Goal: Transaction & Acquisition: Purchase product/service

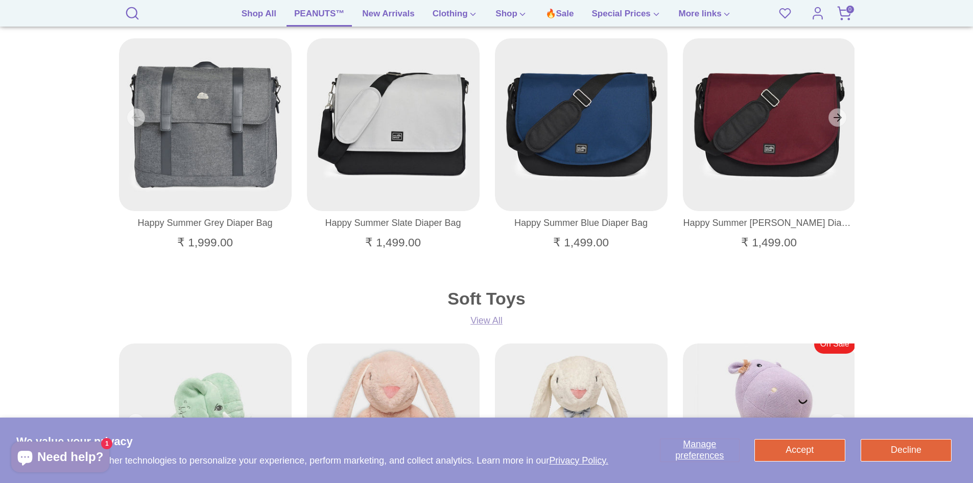
click at [323, 16] on link "PEANUTS™" at bounding box center [318, 16] width 65 height 19
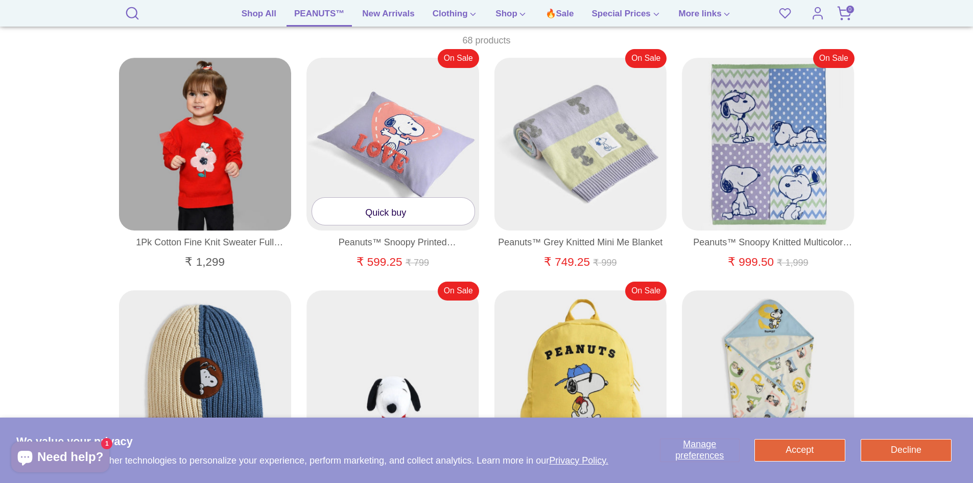
scroll to position [664, 0]
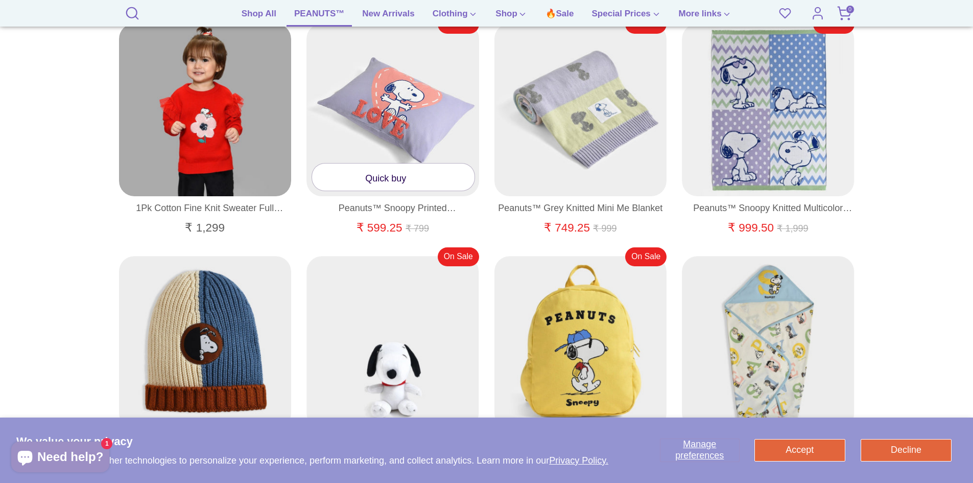
click at [372, 181] on link "Quick buy" at bounding box center [393, 176] width 162 height 27
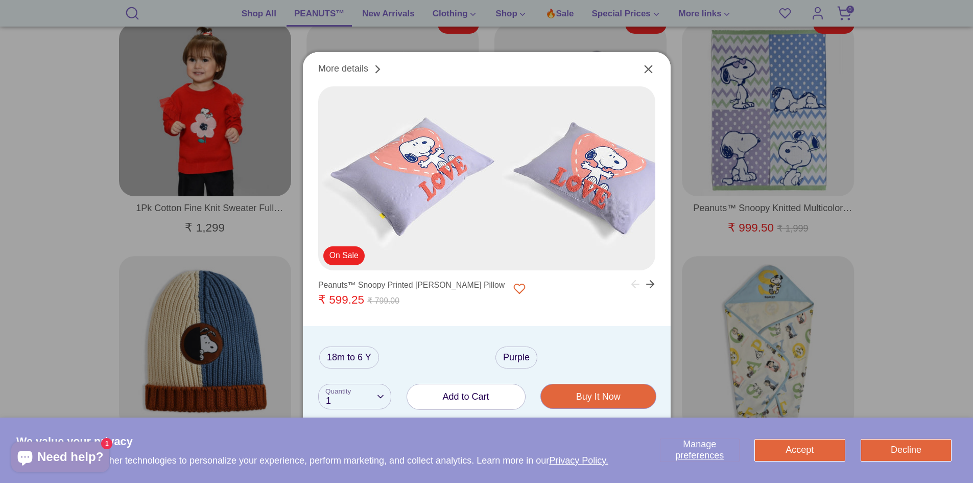
click at [453, 401] on button "Add to Cart" at bounding box center [466, 396] width 118 height 25
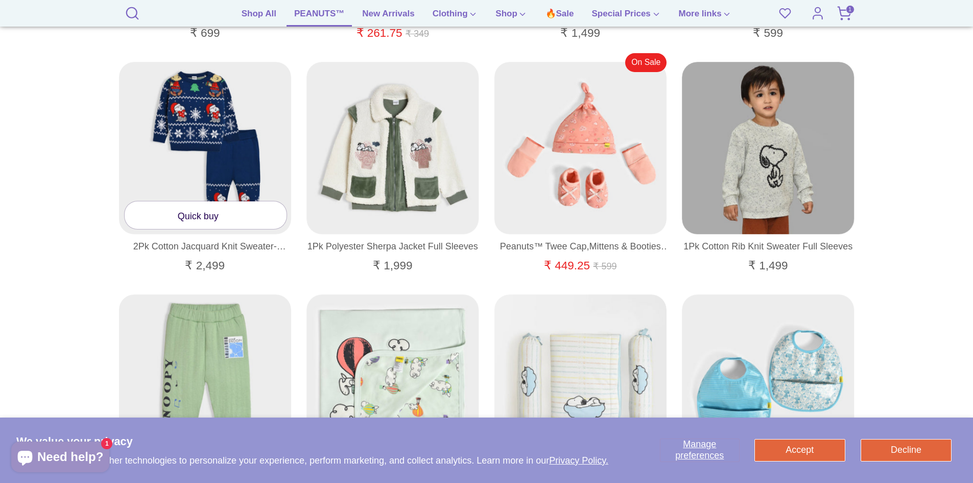
scroll to position [2503, 0]
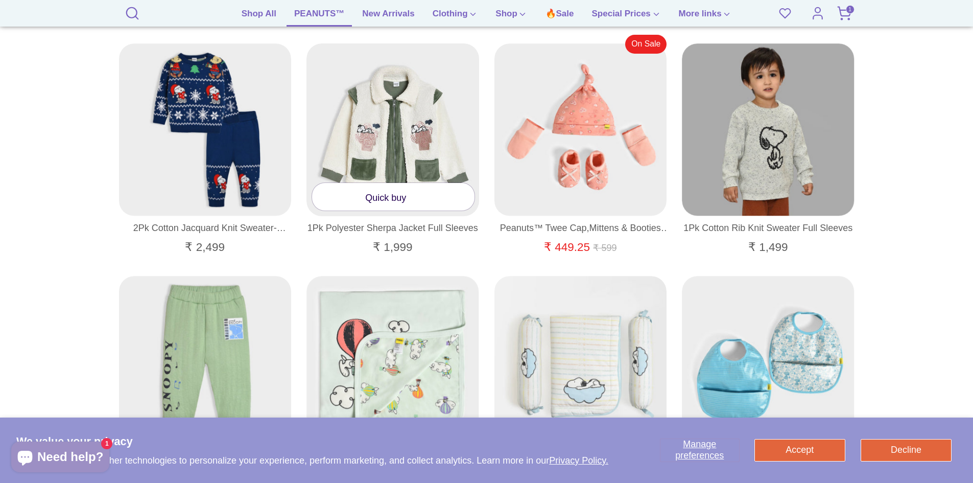
click at [425, 131] on div at bounding box center [392, 129] width 173 height 173
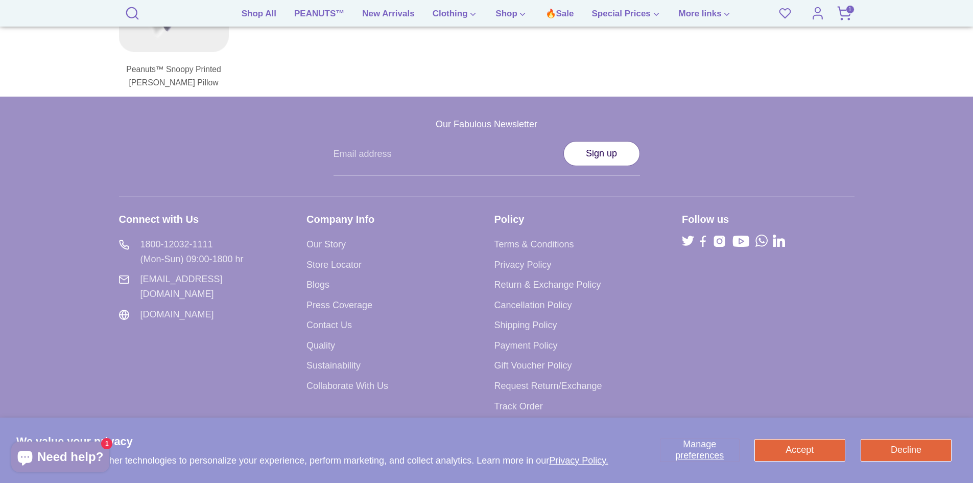
scroll to position [1336, 0]
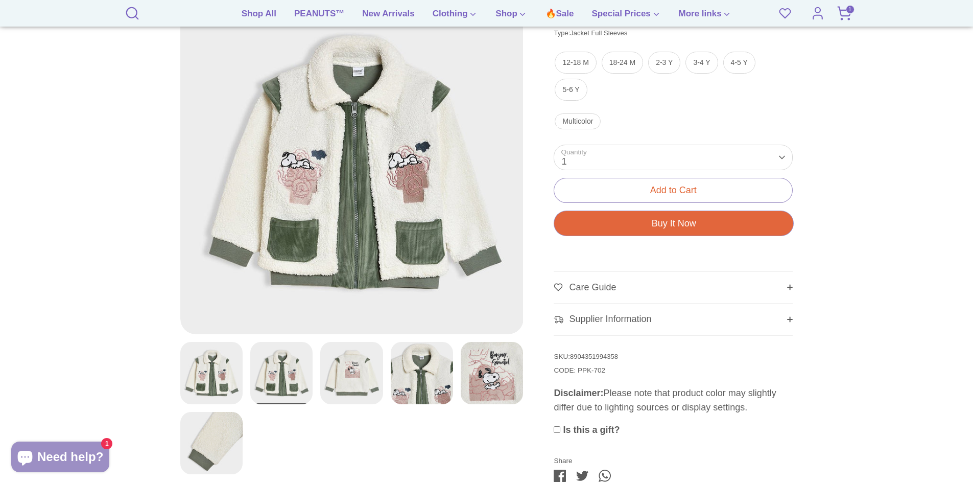
scroll to position [153, 0]
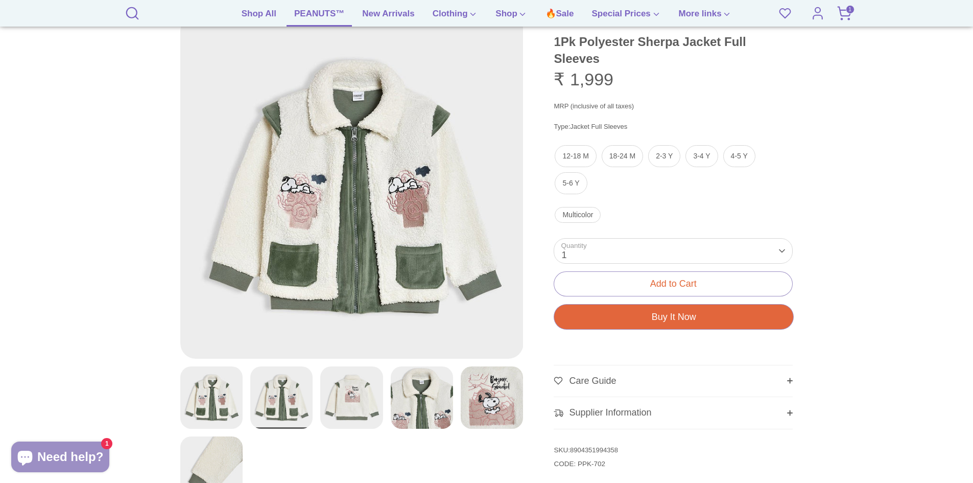
click at [306, 11] on link "PEANUTS™" at bounding box center [318, 16] width 65 height 19
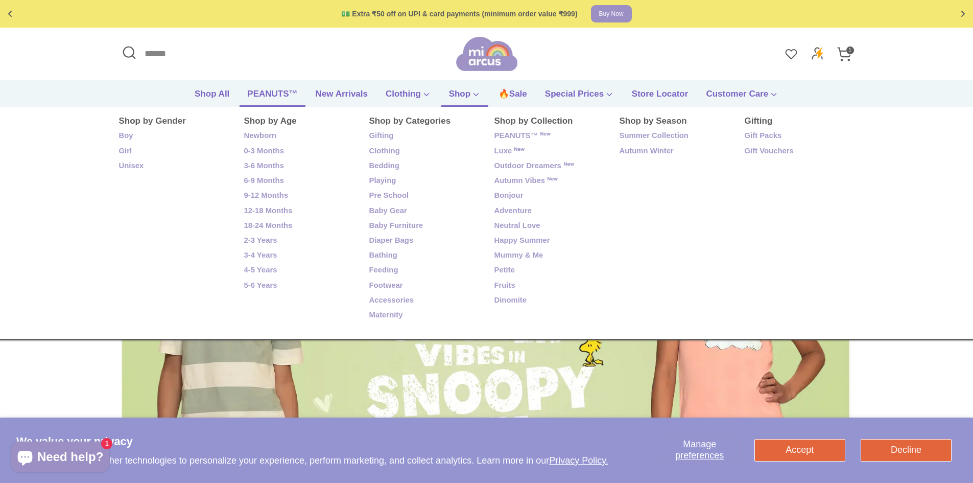
click at [465, 95] on link "Shop" at bounding box center [464, 96] width 47 height 19
click at [380, 136] on link "Gifting" at bounding box center [424, 135] width 110 height 13
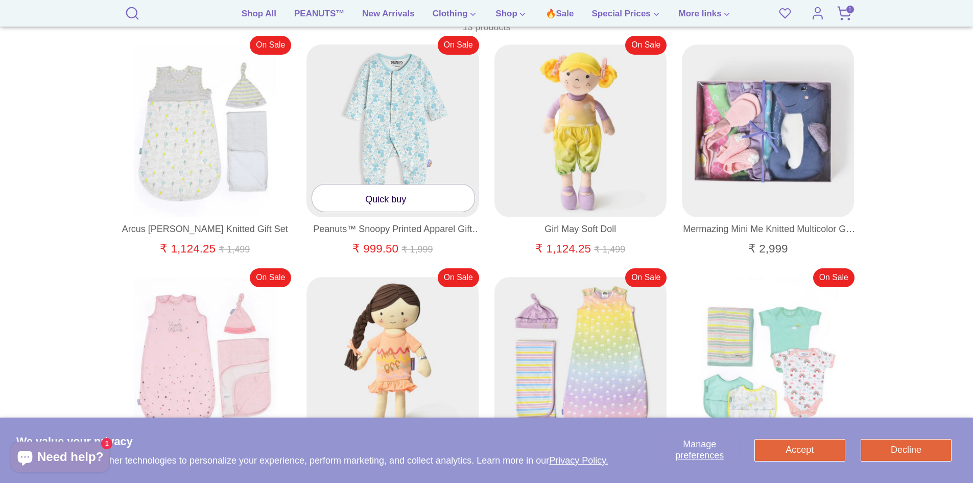
click at [387, 198] on link "Quick buy" at bounding box center [393, 197] width 162 height 27
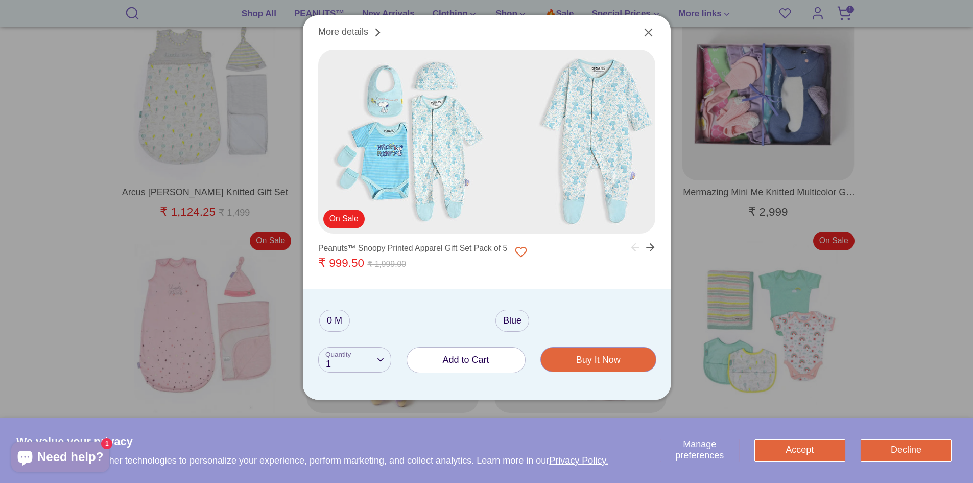
scroll to position [357, 0]
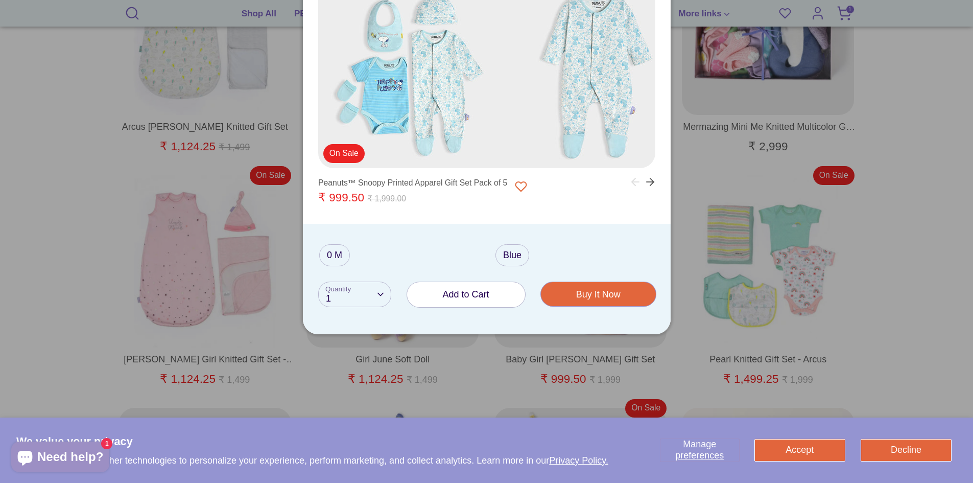
drag, startPoint x: 463, startPoint y: 142, endPoint x: 361, endPoint y: 147, distance: 101.8
click at [502, 147] on img at bounding box center [594, 76] width 184 height 184
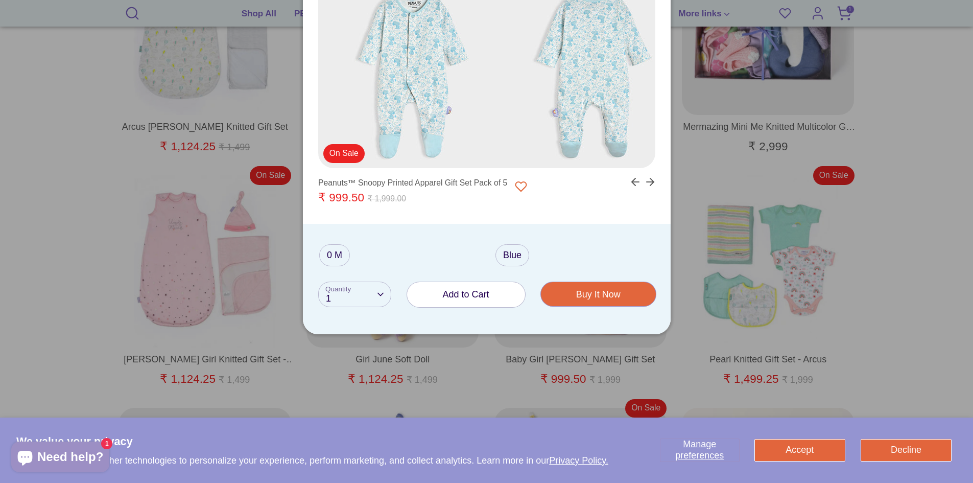
drag, startPoint x: 565, startPoint y: 148, endPoint x: 321, endPoint y: 154, distance: 243.7
click at [502, 154] on img at bounding box center [594, 76] width 184 height 184
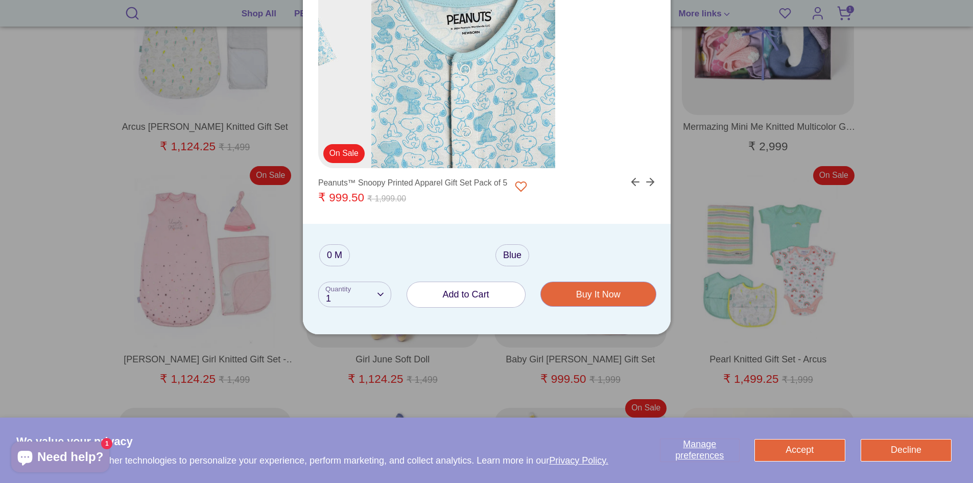
drag, startPoint x: 575, startPoint y: 134, endPoint x: 308, endPoint y: 144, distance: 266.3
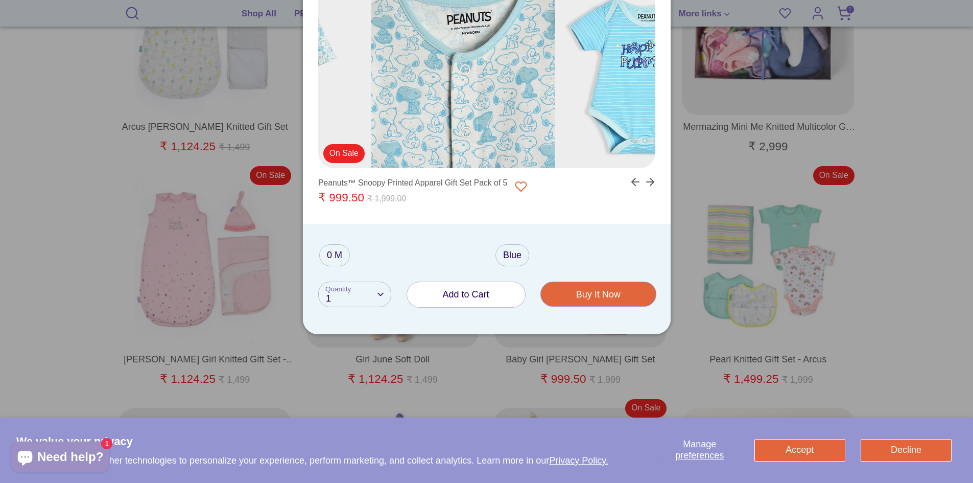
click at [371, 139] on img at bounding box center [463, 76] width 184 height 184
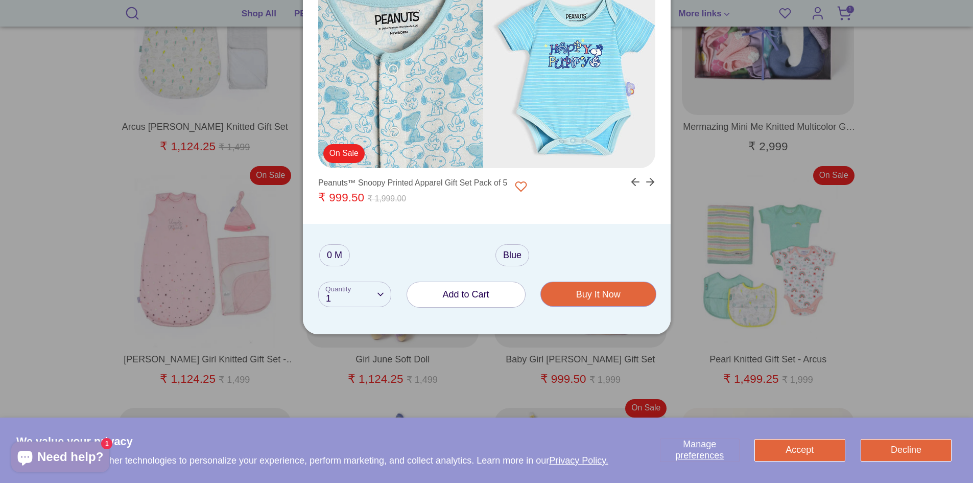
drag, startPoint x: 607, startPoint y: 129, endPoint x: 269, endPoint y: 143, distance: 337.9
click at [295, 141] on body "We value your privacy We use cookies and other technologies to personalize your…" at bounding box center [486, 477] width 973 height 1669
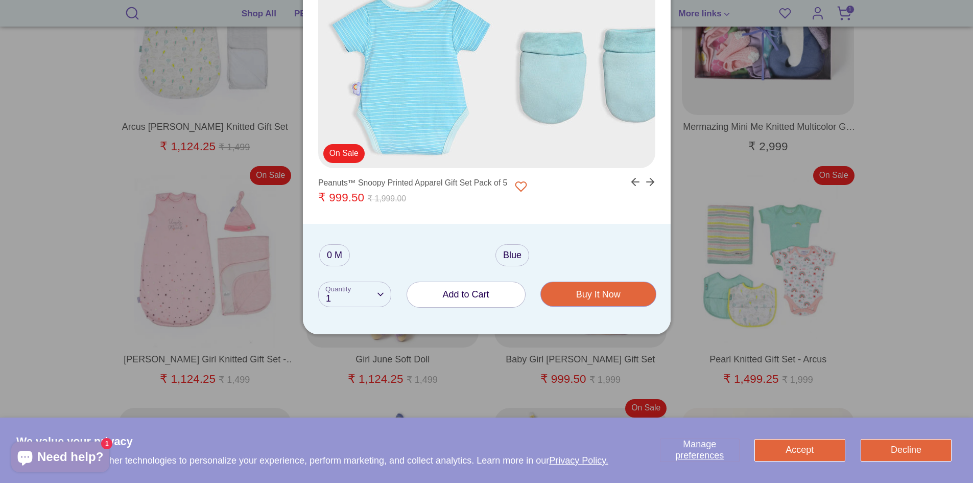
drag, startPoint x: 524, startPoint y: 122, endPoint x: 234, endPoint y: 151, distance: 292.0
click at [275, 147] on body "We value your privacy We use cookies and other technologies to personalize your…" at bounding box center [486, 477] width 973 height 1669
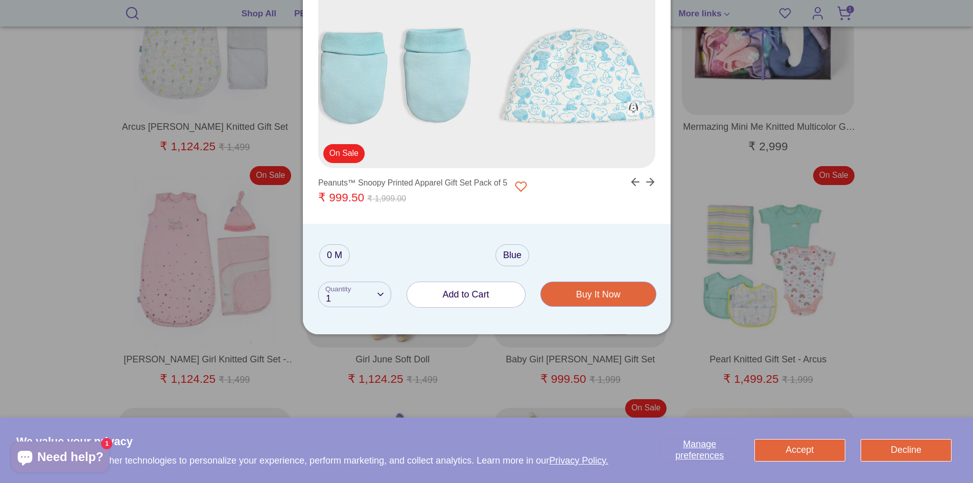
drag, startPoint x: 559, startPoint y: 142, endPoint x: 261, endPoint y: 163, distance: 298.4
click at [299, 160] on body "We value your privacy We use cookies and other technologies to personalize your…" at bounding box center [486, 477] width 973 height 1669
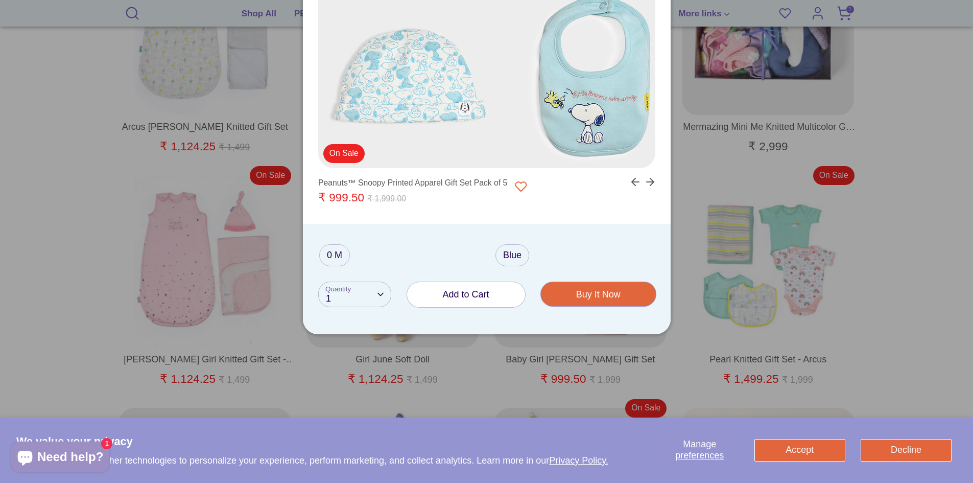
click at [462, 286] on button "Add to Cart" at bounding box center [466, 294] width 118 height 25
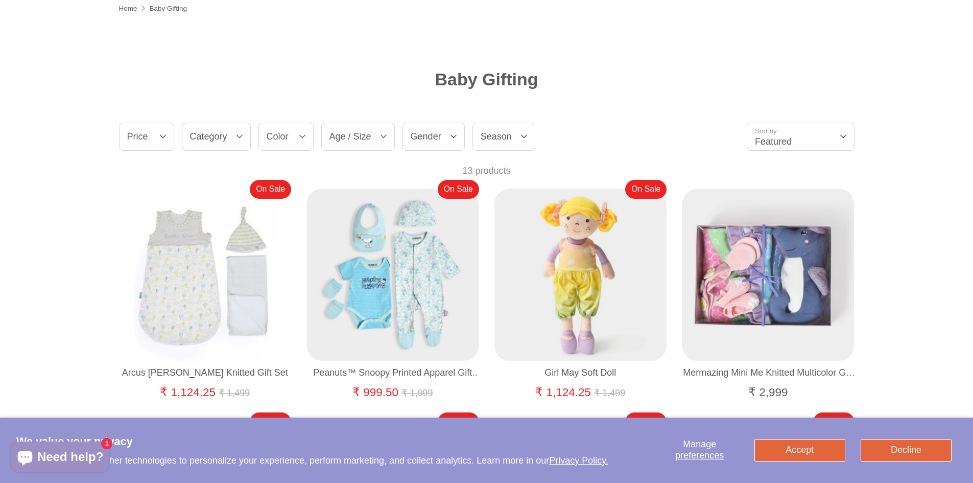
scroll to position [0, 0]
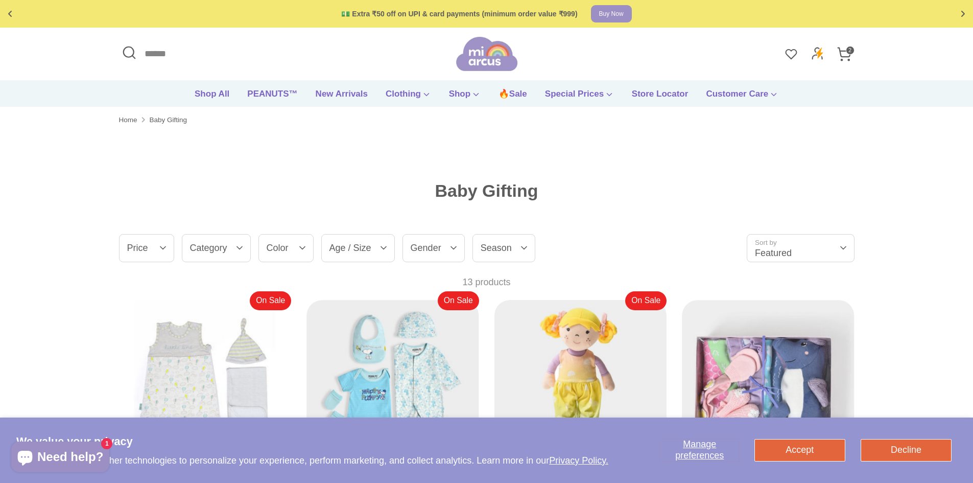
click at [848, 51] on span "2" at bounding box center [850, 50] width 9 height 9
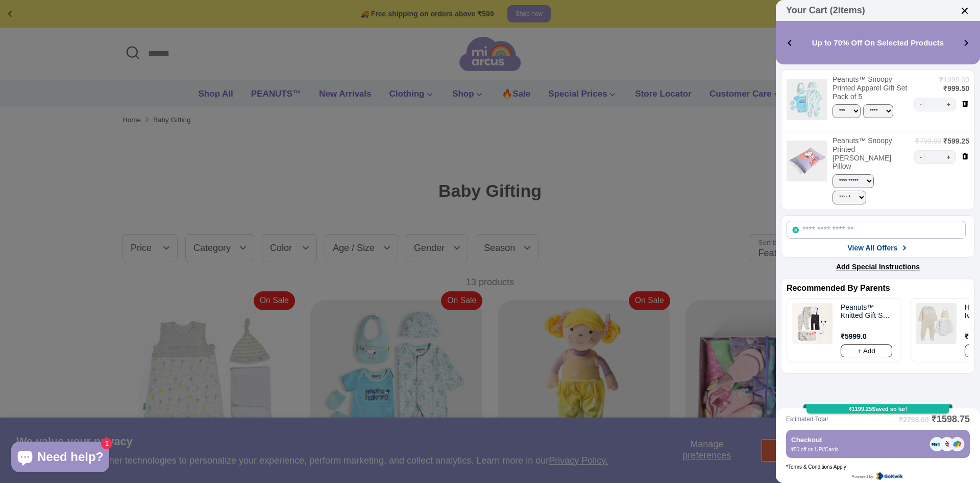
click at [679, 131] on div at bounding box center [490, 241] width 980 height 483
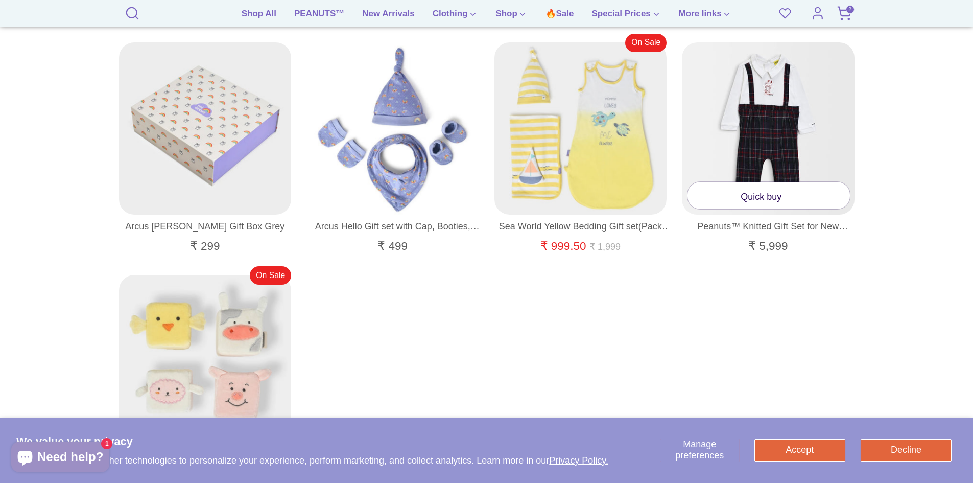
scroll to position [817, 0]
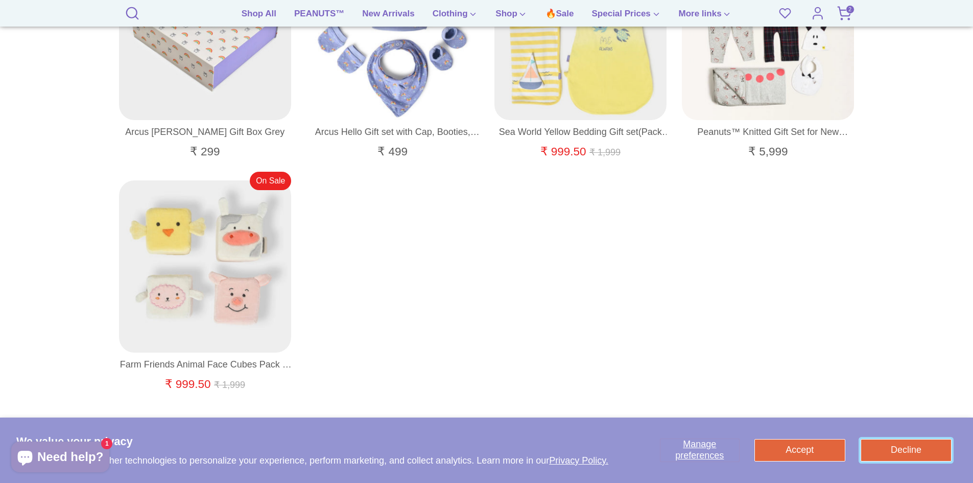
click at [916, 448] on button "Decline" at bounding box center [905, 450] width 91 height 22
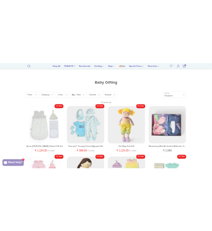
scroll to position [102, 0]
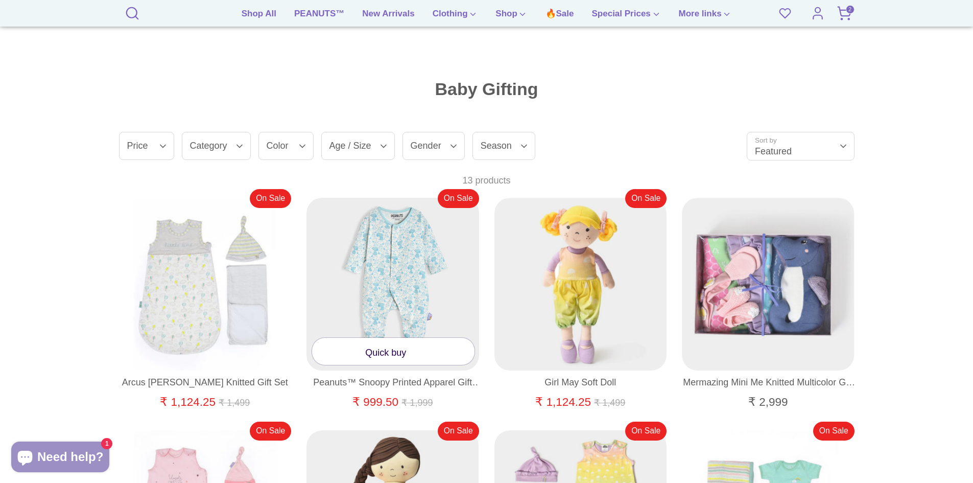
click at [391, 353] on link "Quick buy" at bounding box center [393, 351] width 162 height 27
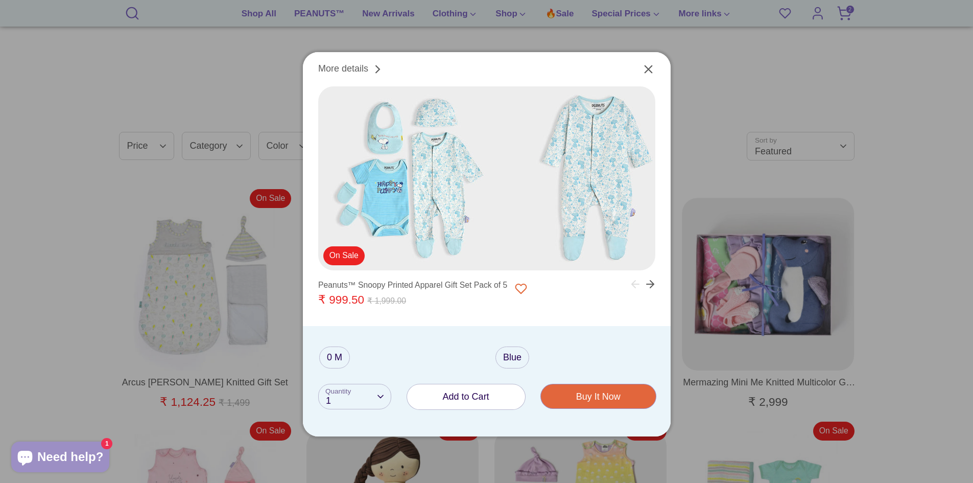
click at [471, 398] on span "Add to Cart" at bounding box center [466, 396] width 46 height 10
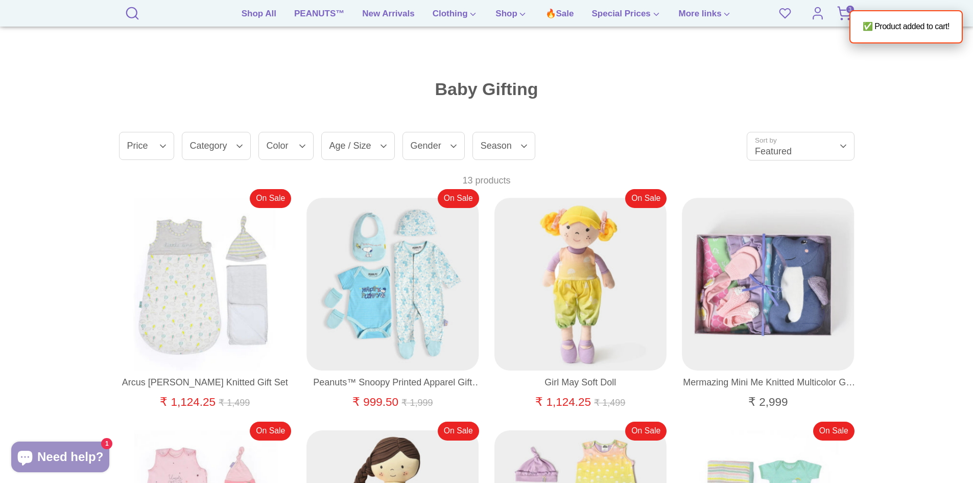
click at [839, 11] on icon at bounding box center [843, 13] width 15 height 15
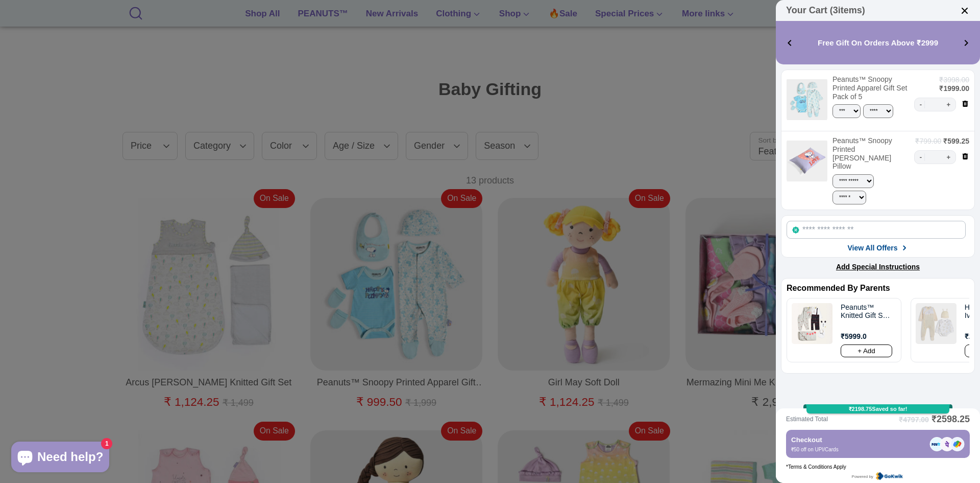
click at [963, 105] on icon at bounding box center [966, 104] width 6 height 6
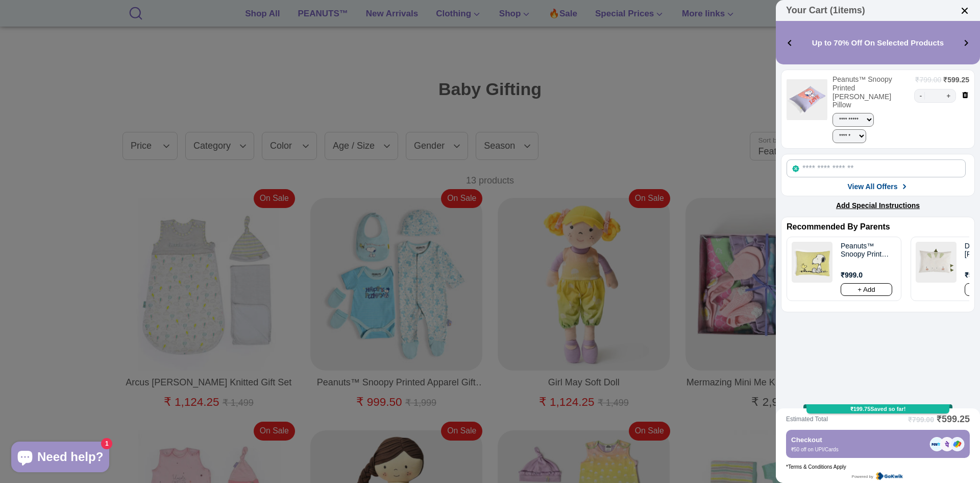
click at [963, 97] on icon at bounding box center [966, 95] width 6 height 6
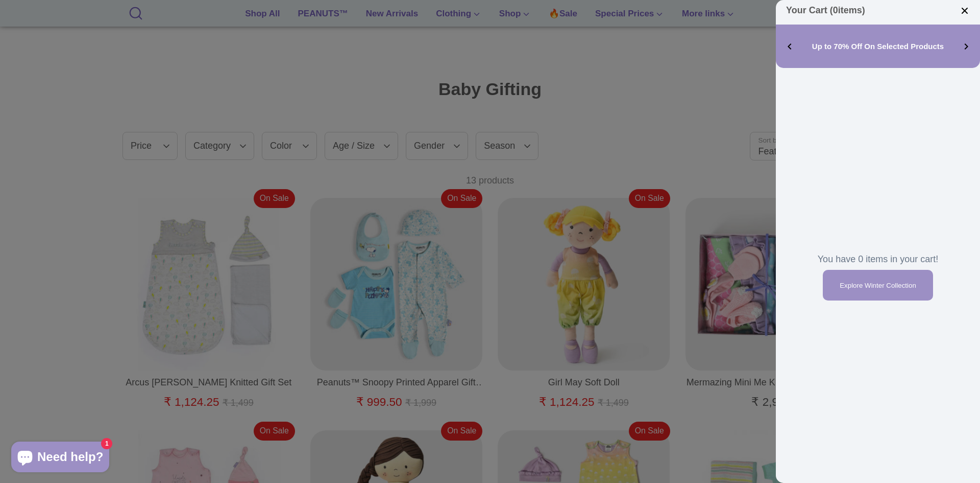
click at [645, 96] on div at bounding box center [490, 241] width 980 height 483
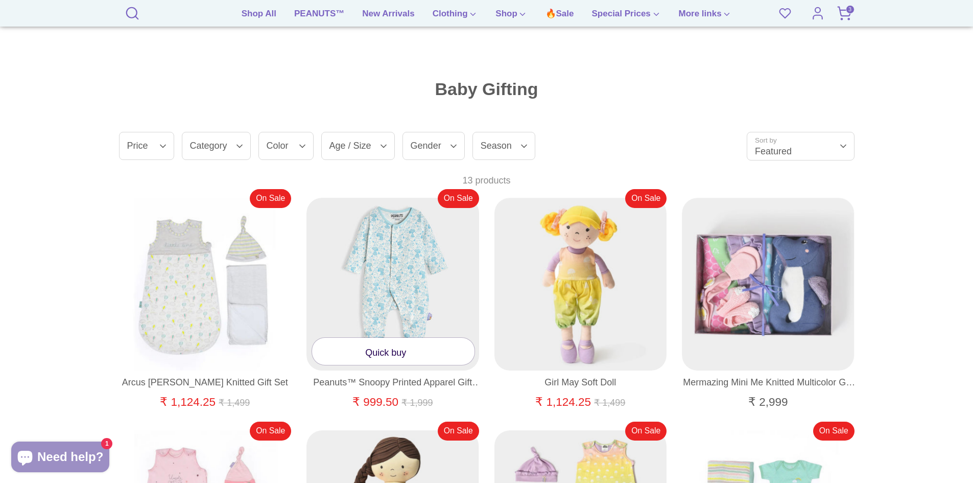
click at [397, 346] on link "Quick buy" at bounding box center [393, 351] width 162 height 27
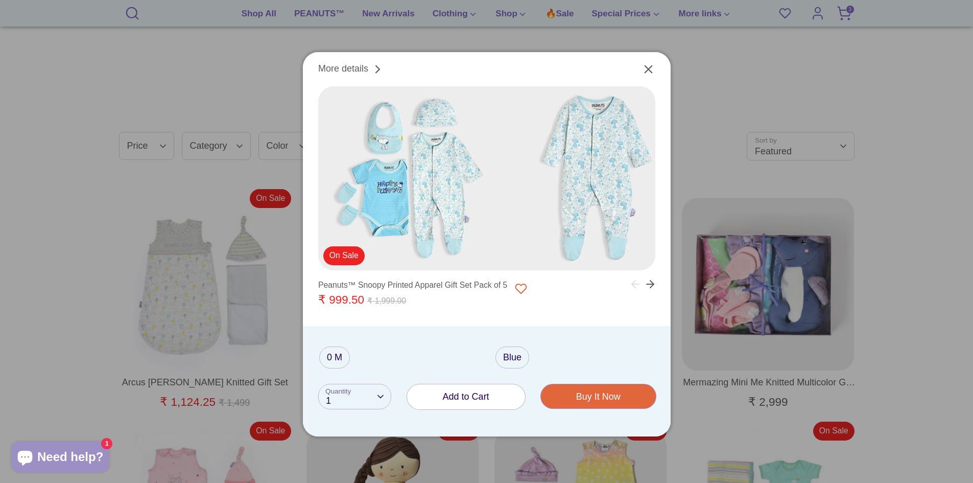
click at [478, 395] on span "Add to Cart" at bounding box center [466, 396] width 46 height 10
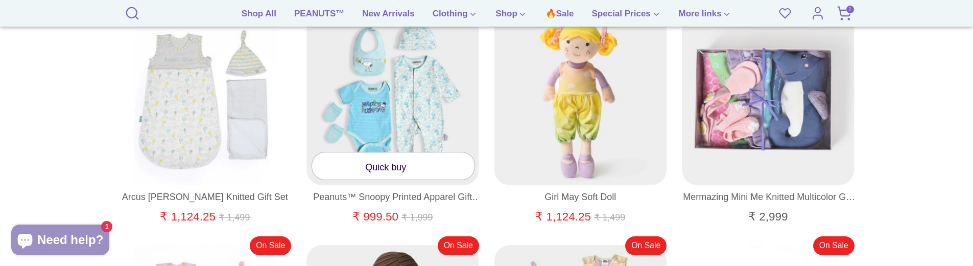
scroll to position [293, 0]
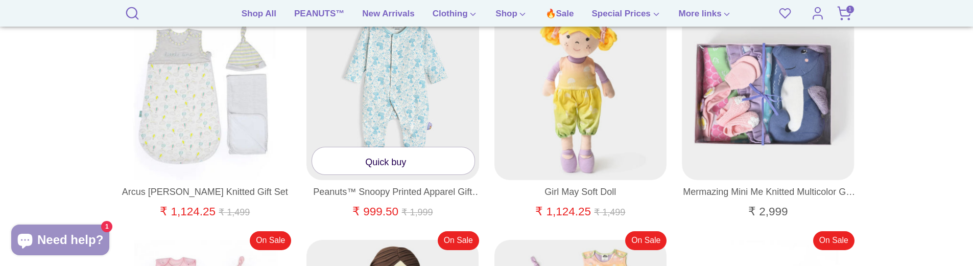
click at [394, 162] on link "Quick buy" at bounding box center [393, 160] width 162 height 27
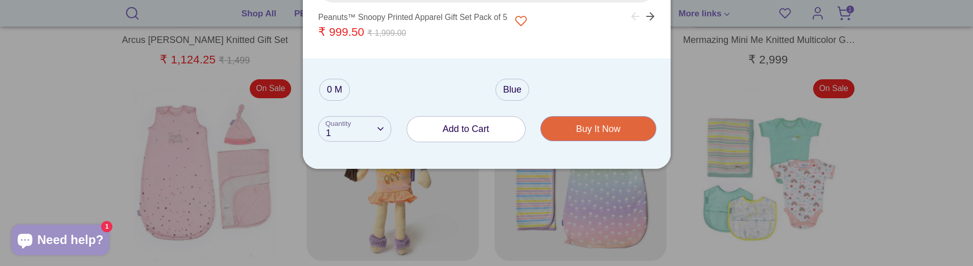
scroll to position [446, 0]
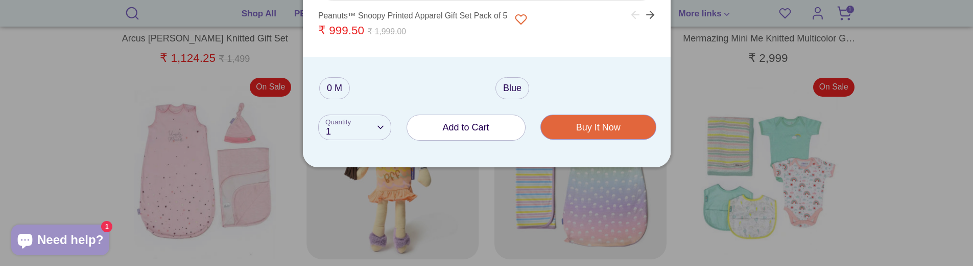
click at [459, 124] on span "Add to Cart" at bounding box center [466, 127] width 46 height 10
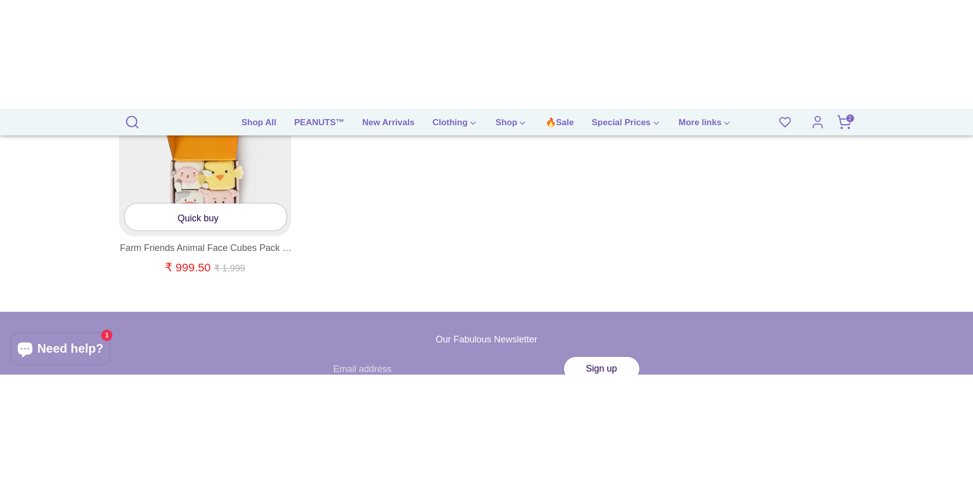
scroll to position [1059, 0]
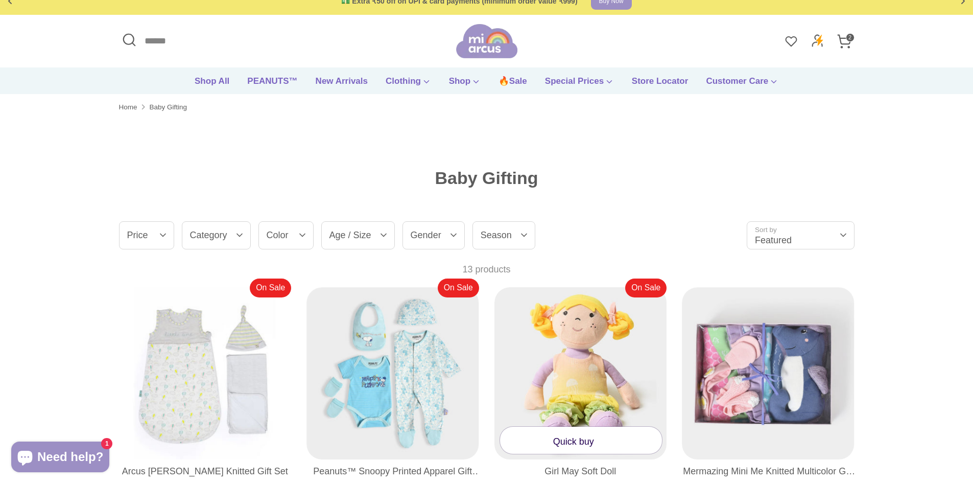
scroll to position [0, 0]
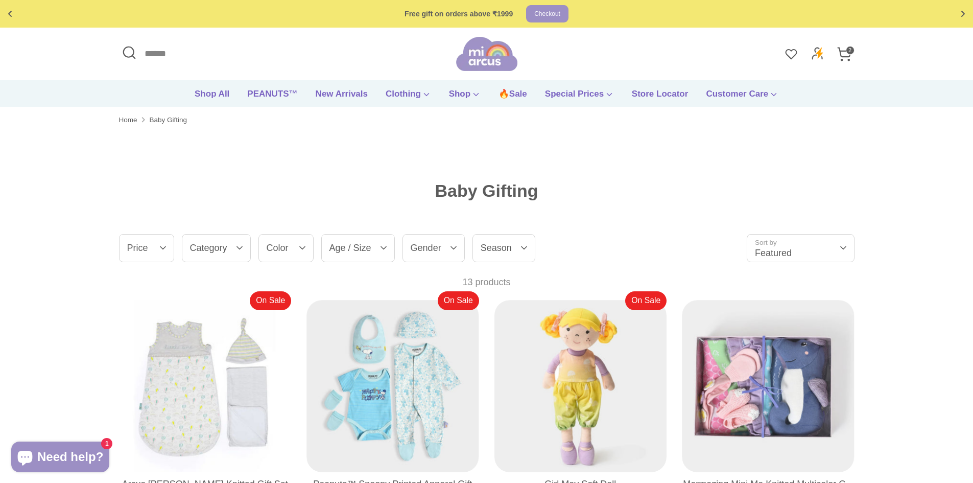
click at [274, 172] on div "Baby Gifting" at bounding box center [486, 190] width 735 height 55
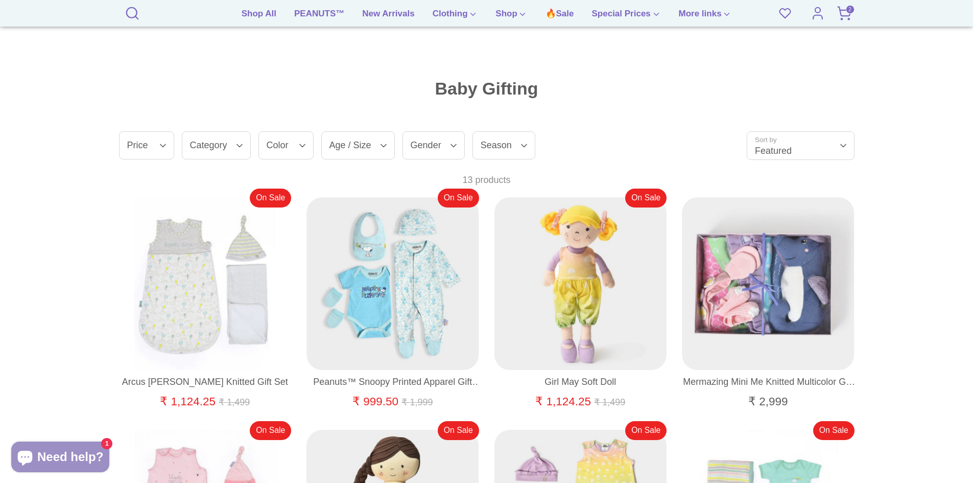
scroll to position [102, 0]
